Goal: Task Accomplishment & Management: Use online tool/utility

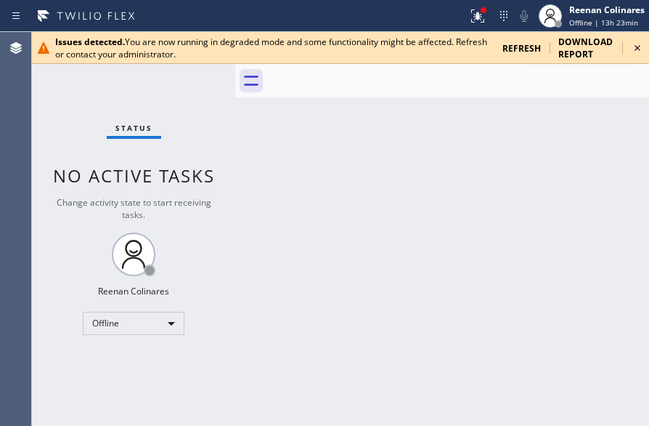
click at [522, 46] on span "refresh" at bounding box center [522, 48] width 39 height 12
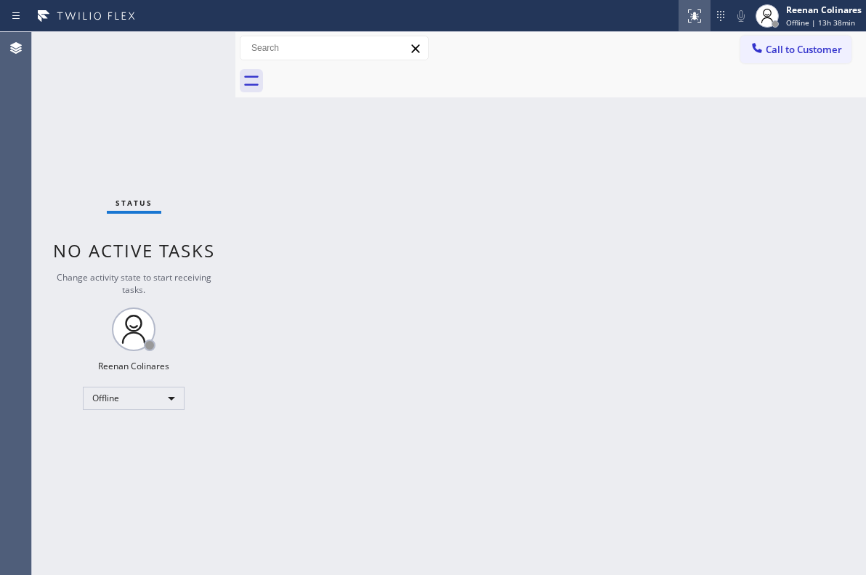
click at [649, 15] on icon at bounding box center [694, 15] width 17 height 17
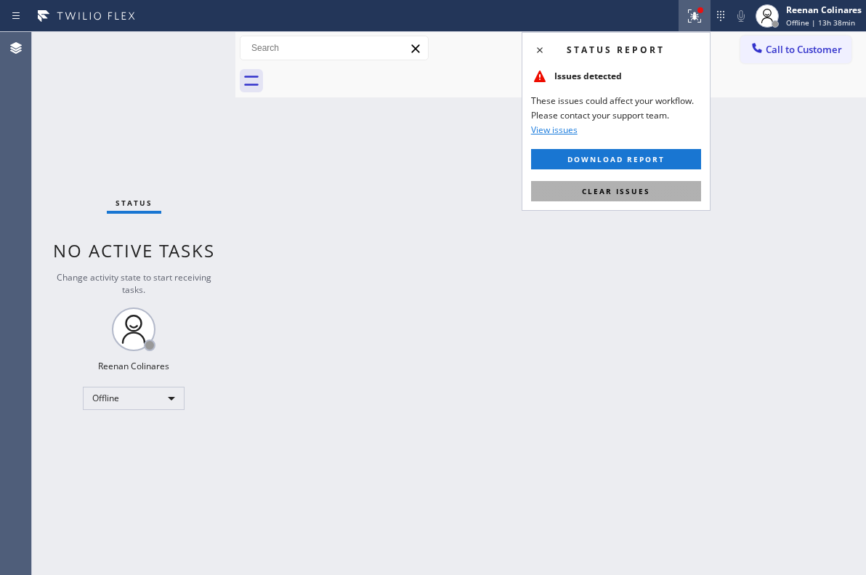
click at [593, 195] on button "Clear issues" at bounding box center [616, 191] width 170 height 20
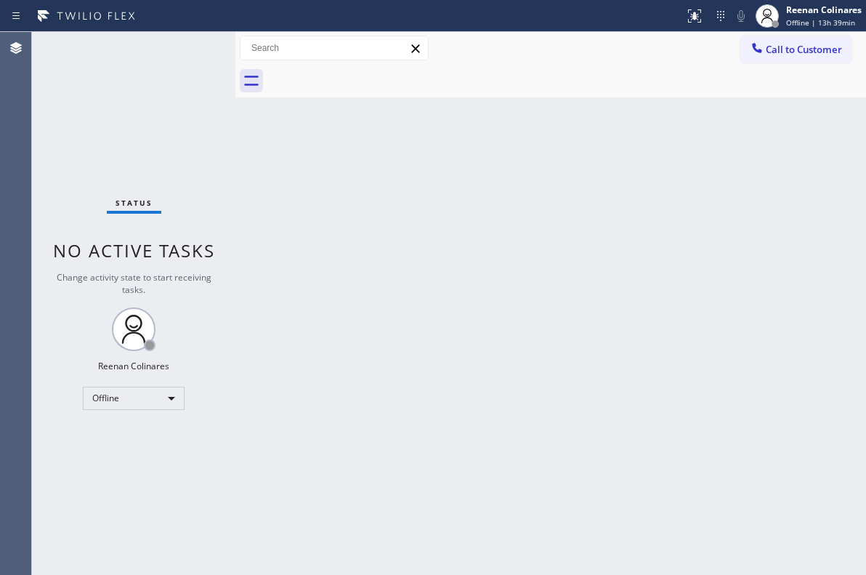
click at [372, 282] on div "Back to Dashboard Change Sender ID Customers Technicians Select a contact Outbo…" at bounding box center [550, 303] width 631 height 543
click at [649, 233] on div "Back to Dashboard Change Sender ID Customers Technicians Select a contact Outbo…" at bounding box center [550, 303] width 631 height 543
click at [341, 362] on div "Back to Dashboard Change Sender ID Customers Technicians Select a contact Outbo…" at bounding box center [550, 303] width 631 height 543
drag, startPoint x: 562, startPoint y: 356, endPoint x: 540, endPoint y: 360, distance: 21.5
click at [553, 359] on div "Back to Dashboard Change Sender ID Customers Technicians Select a contact Outbo…" at bounding box center [550, 303] width 631 height 543
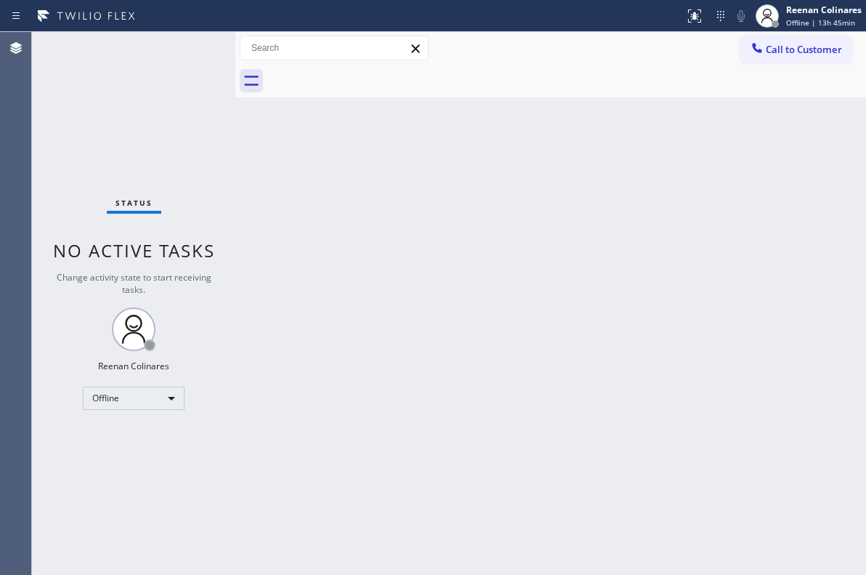
click at [633, 134] on div "Back to Dashboard Change Sender ID Customers Technicians Select a contact Outbo…" at bounding box center [550, 303] width 631 height 543
